Goal: Find specific page/section: Find specific page/section

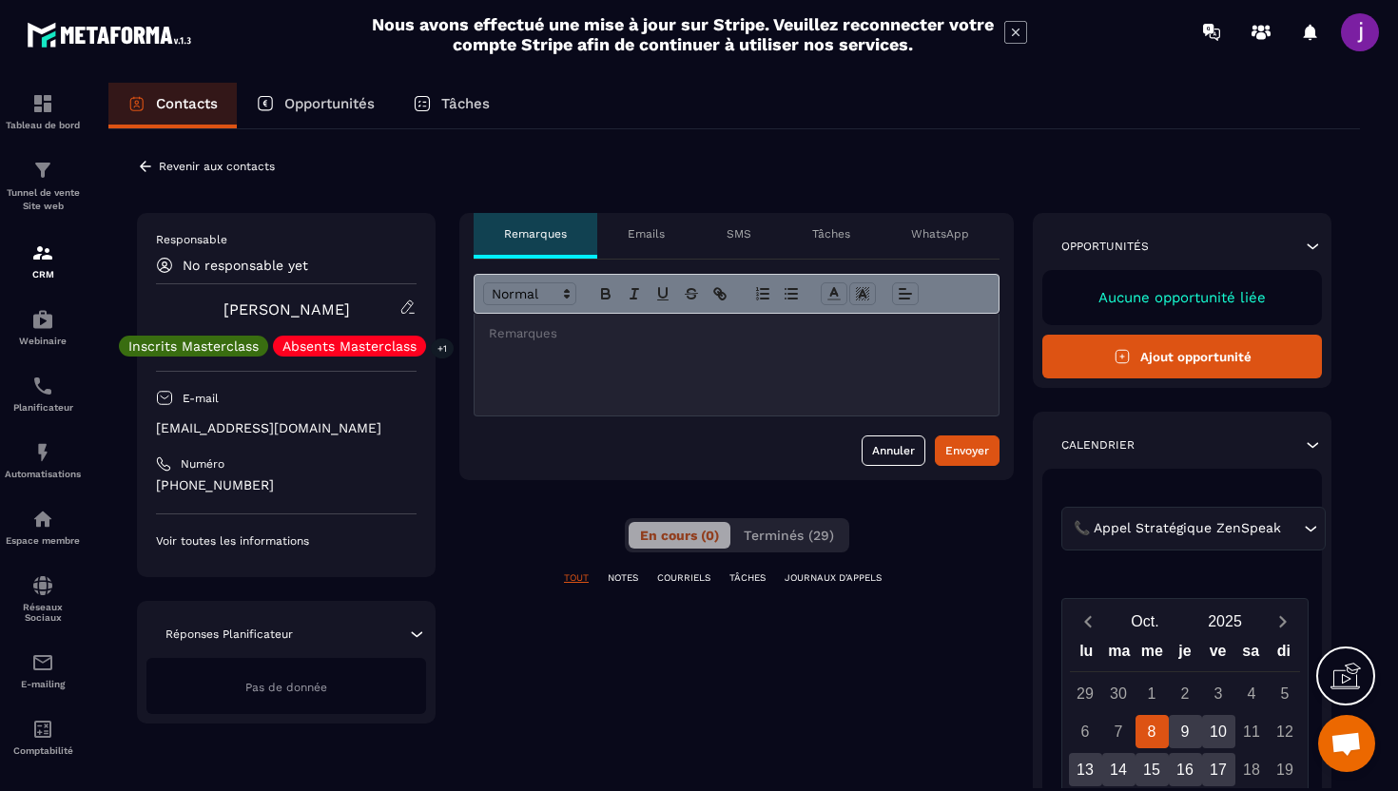
drag, startPoint x: 311, startPoint y: 441, endPoint x: 165, endPoint y: 437, distance: 145.5
click at [165, 437] on div "Responsable No responsable yet [PERSON_NAME] Masterclass Absents Masterclass +1…" at bounding box center [286, 390] width 261 height 317
drag, startPoint x: 317, startPoint y: 425, endPoint x: 155, endPoint y: 417, distance: 161.8
click at [156, 417] on div "Responsable No responsable yet [PERSON_NAME] Masterclass Absents Masterclass +1…" at bounding box center [286, 390] width 261 height 317
copy p "[EMAIL_ADDRESS][DOMAIN_NAME]"
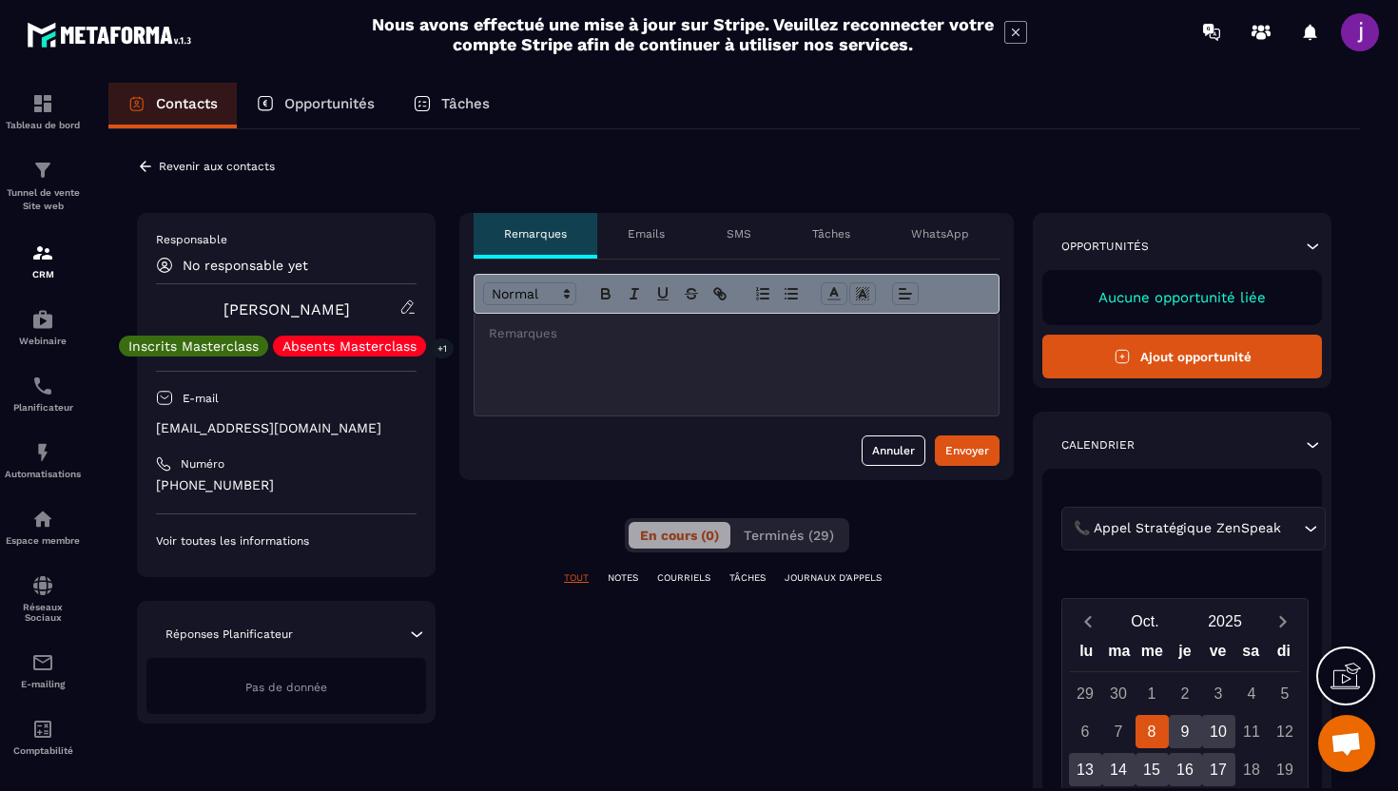
click at [143, 169] on icon at bounding box center [145, 166] width 11 height 10
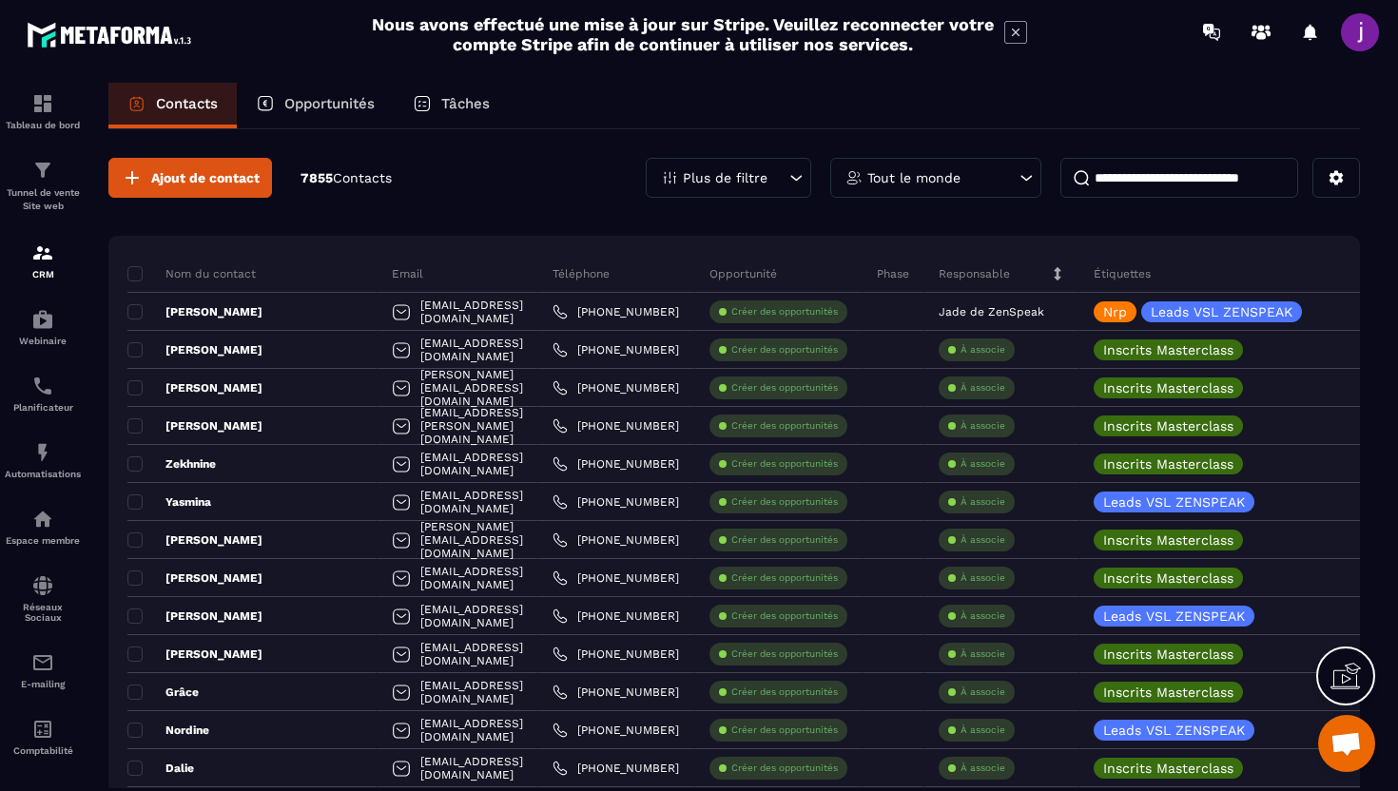
click at [1126, 170] on input at bounding box center [1179, 178] width 238 height 40
paste input "**********"
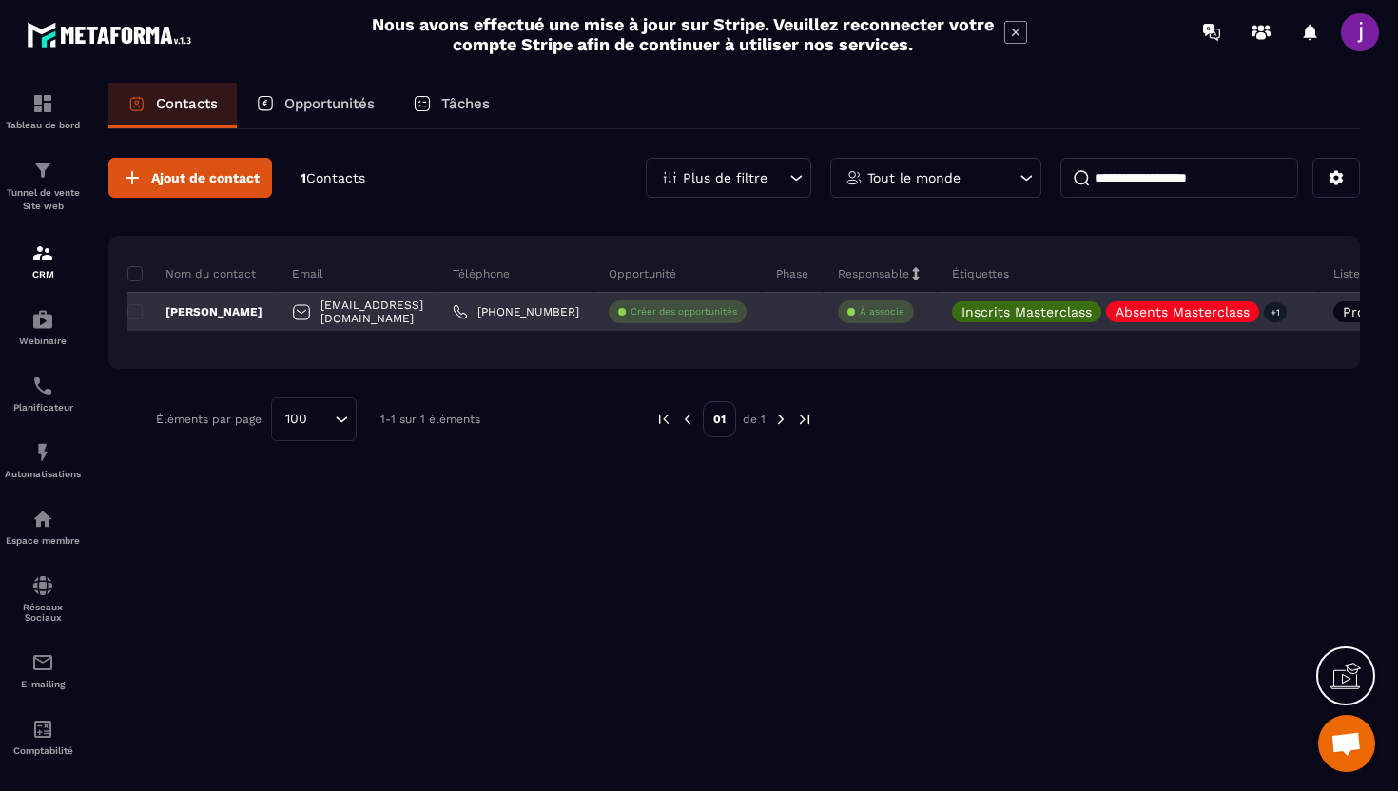
type input "**********"
click at [438, 309] on div "[EMAIL_ADDRESS][DOMAIN_NAME]" at bounding box center [358, 312] width 161 height 38
click at [211, 304] on div "[PERSON_NAME]" at bounding box center [202, 312] width 150 height 38
